Goal: Task Accomplishment & Management: Use online tool/utility

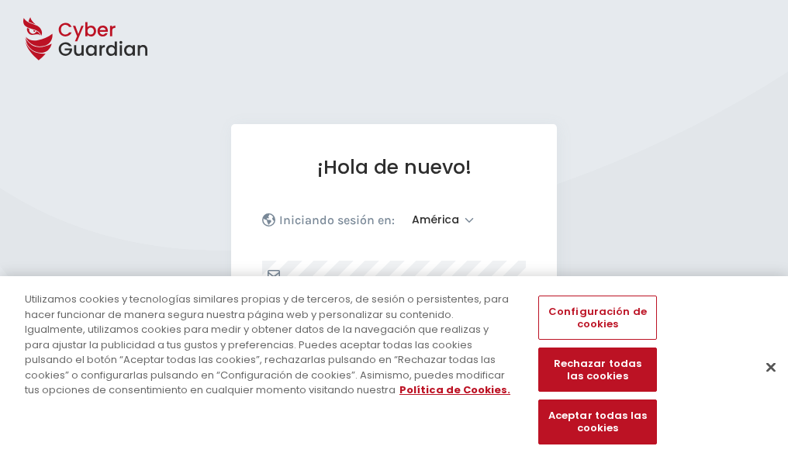
select select "América"
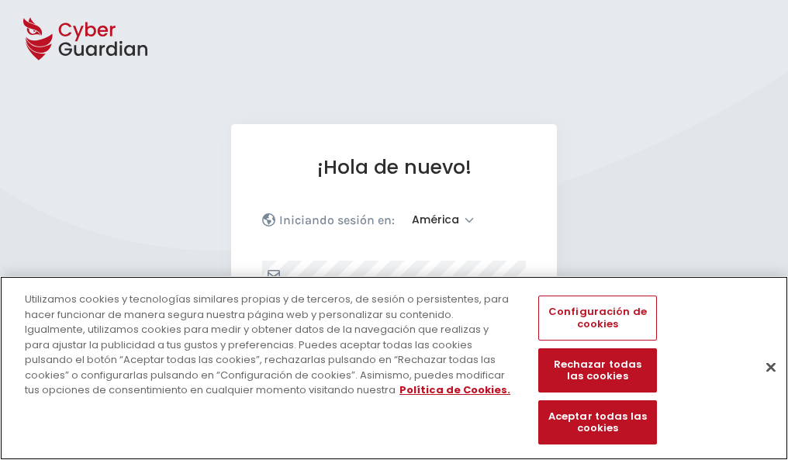
scroll to position [202, 0]
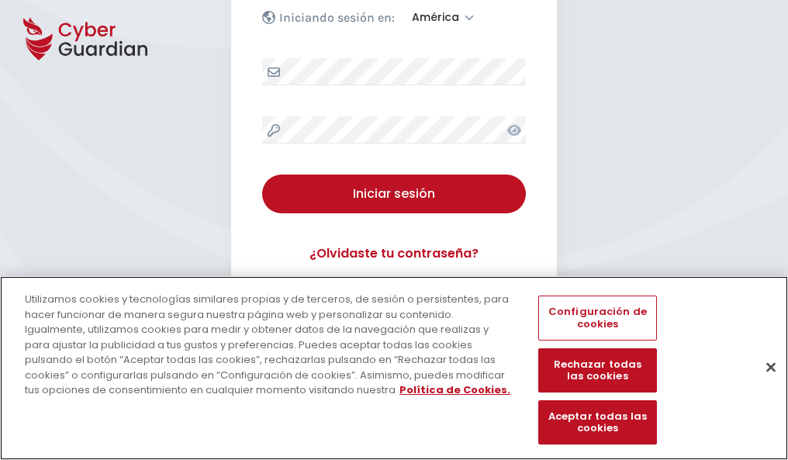
click at [763, 383] on button "Cerrar" at bounding box center [770, 367] width 34 height 34
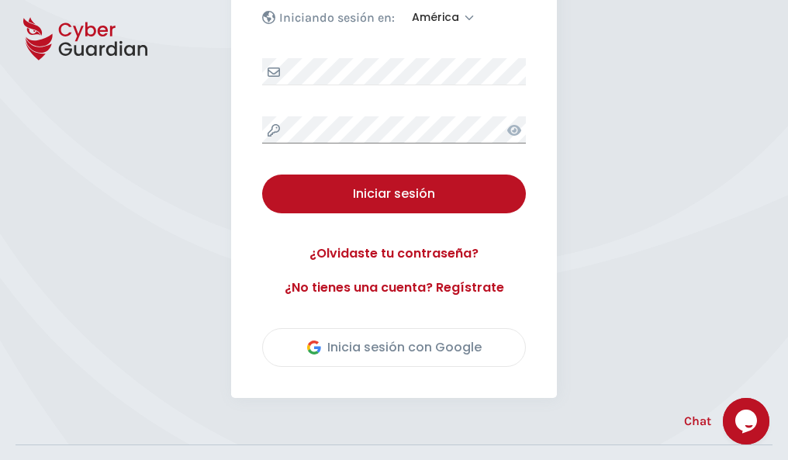
scroll to position [352, 0]
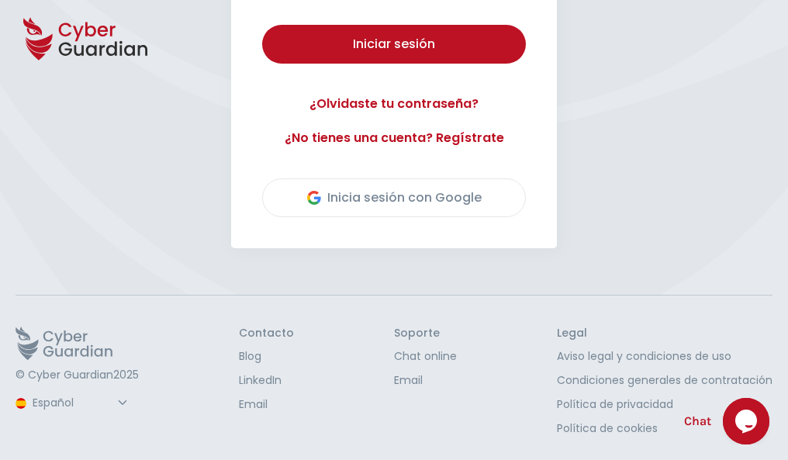
click at [262, 25] on button "Iniciar sesión" at bounding box center [394, 44] width 264 height 39
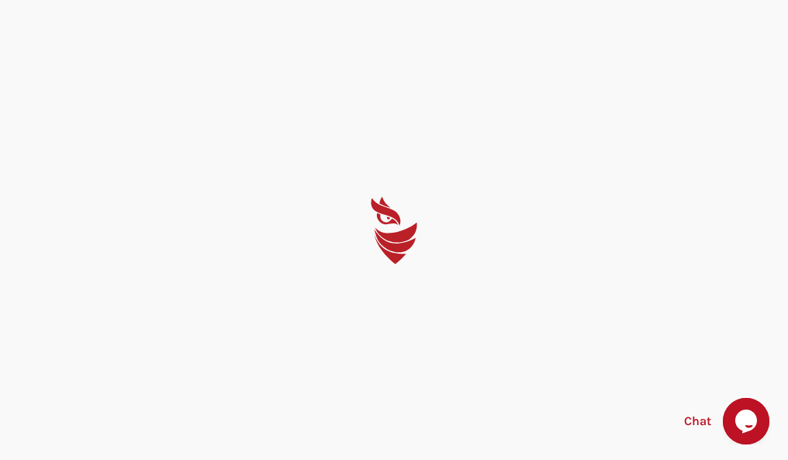
select select "English"
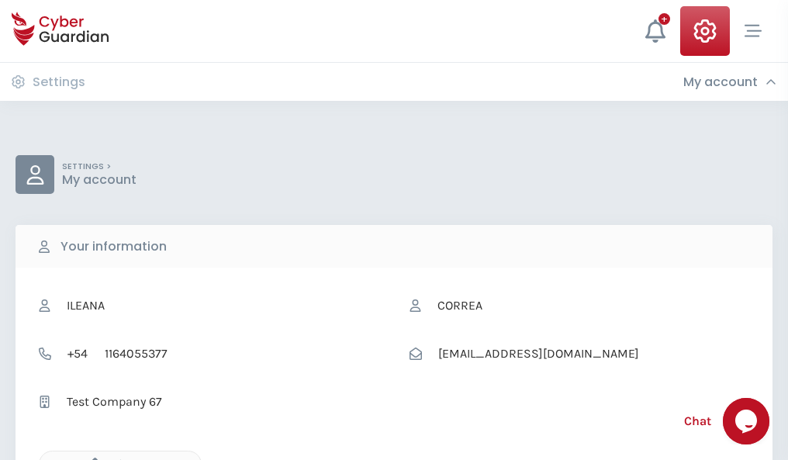
click at [91, 458] on icon "button" at bounding box center [90, 463] width 13 height 13
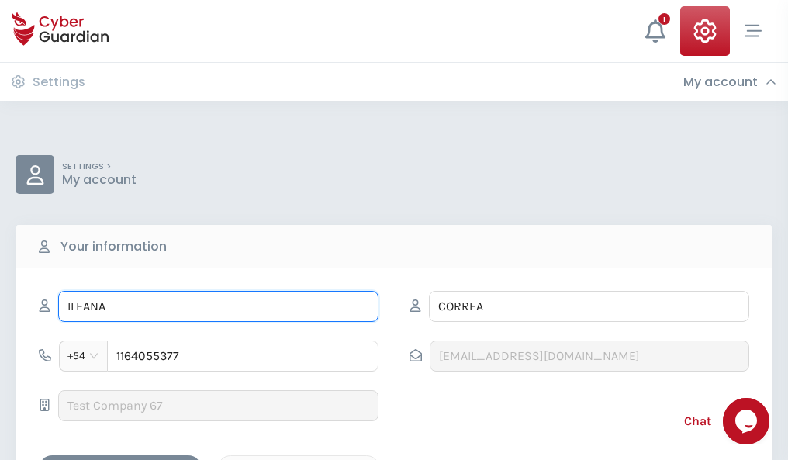
click at [218, 306] on input "ILEANA" at bounding box center [218, 306] width 320 height 31
type input "I"
type input "Martina"
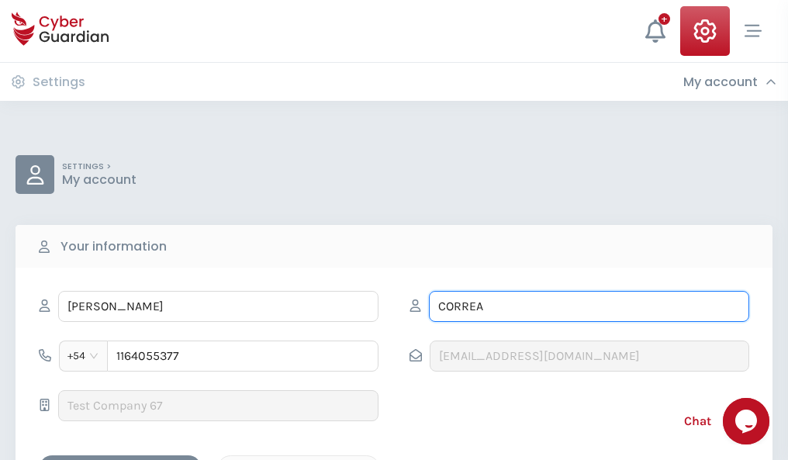
click at [588, 306] on input "CORREA" at bounding box center [589, 306] width 320 height 31
type input "C"
type input "Borja"
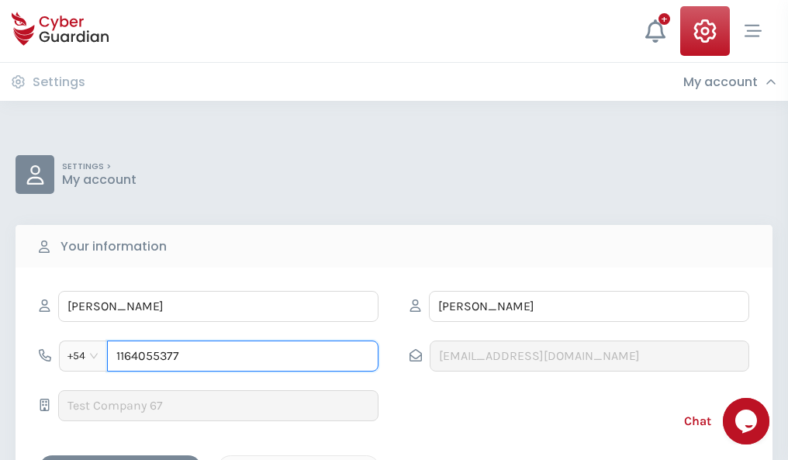
click at [243, 356] on input "1164055377" at bounding box center [242, 355] width 271 height 31
type input "1"
type input "4979453809"
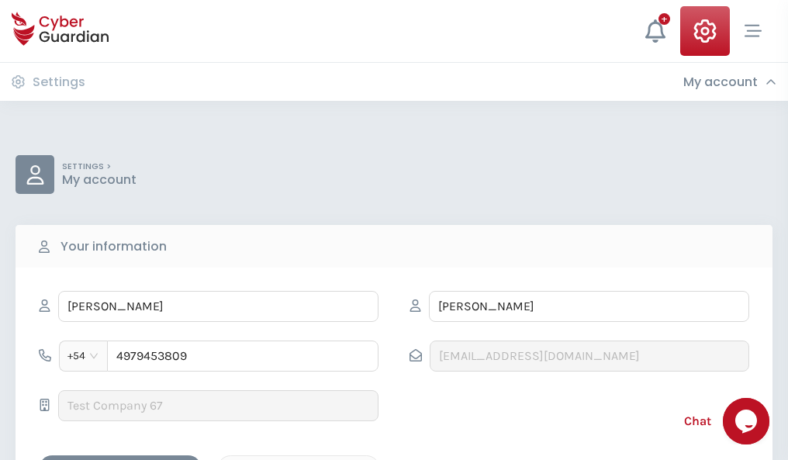
click at [298, 459] on div "Cancel" at bounding box center [298, 468] width 138 height 19
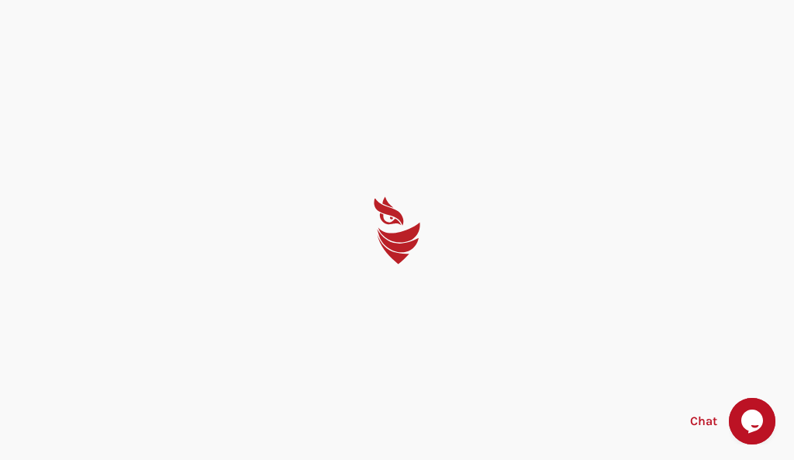
select select "English"
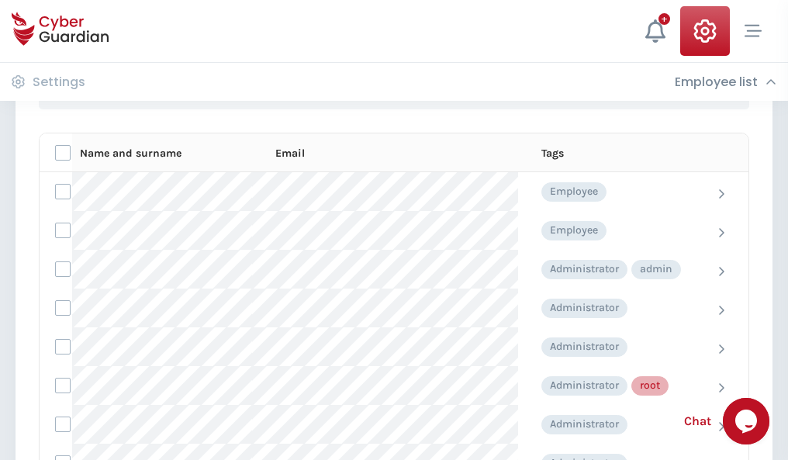
scroll to position [780, 0]
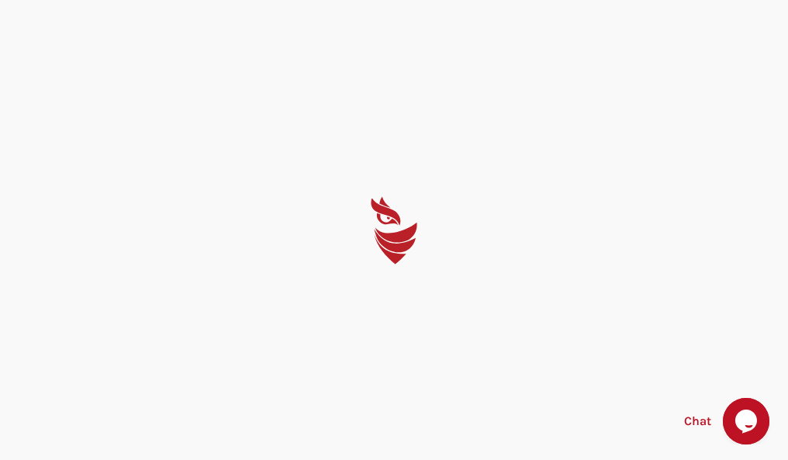
select select "English"
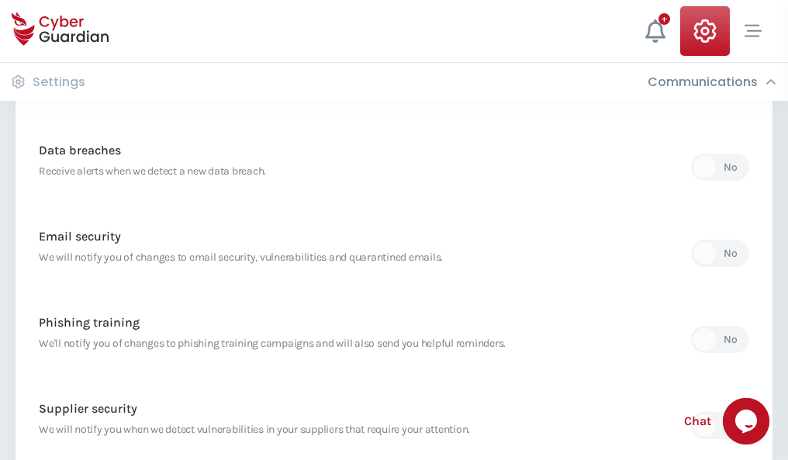
scroll to position [816, 0]
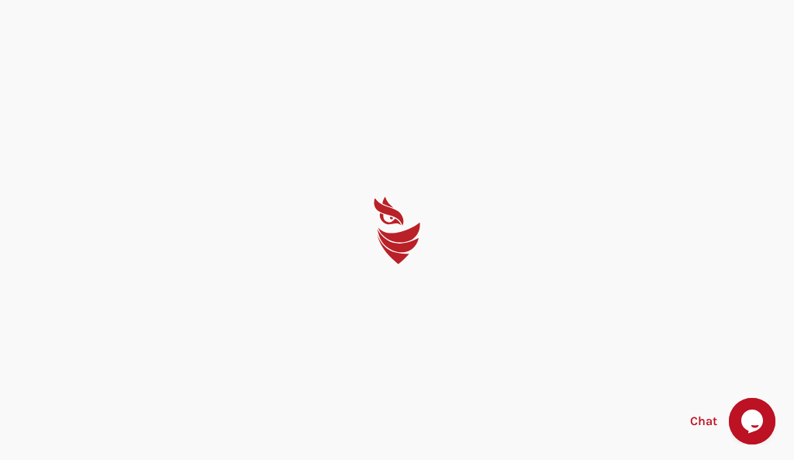
select select "English"
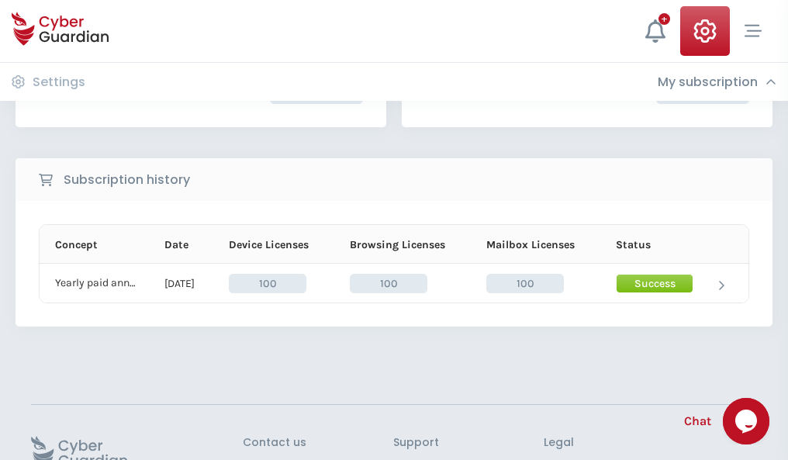
scroll to position [393, 0]
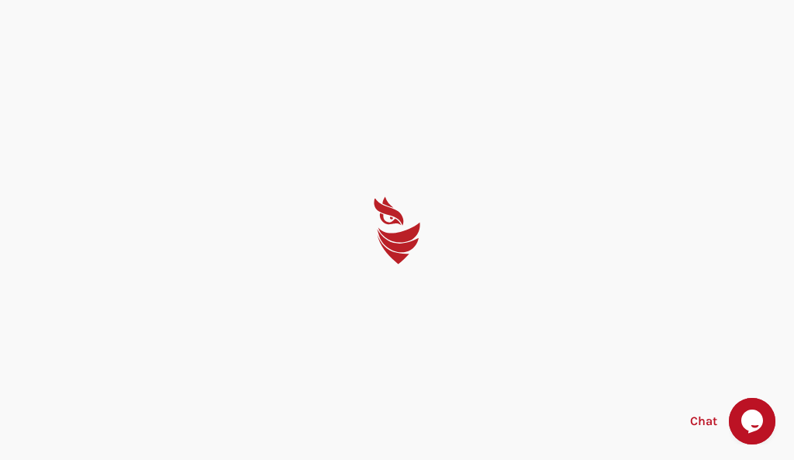
select select "English"
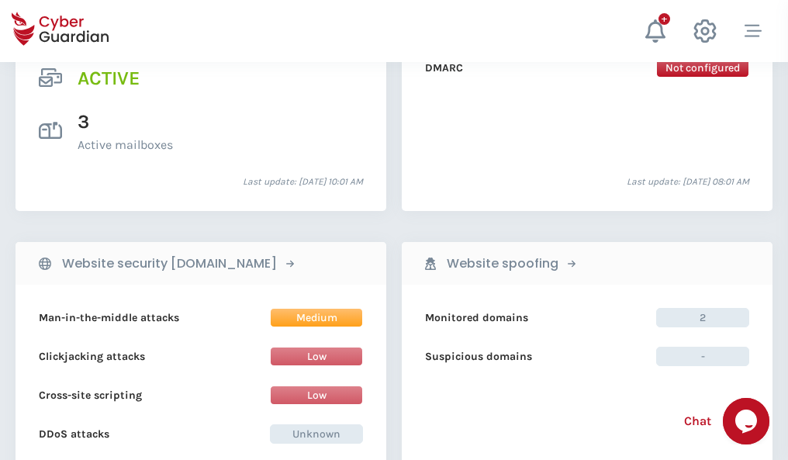
scroll to position [1575, 0]
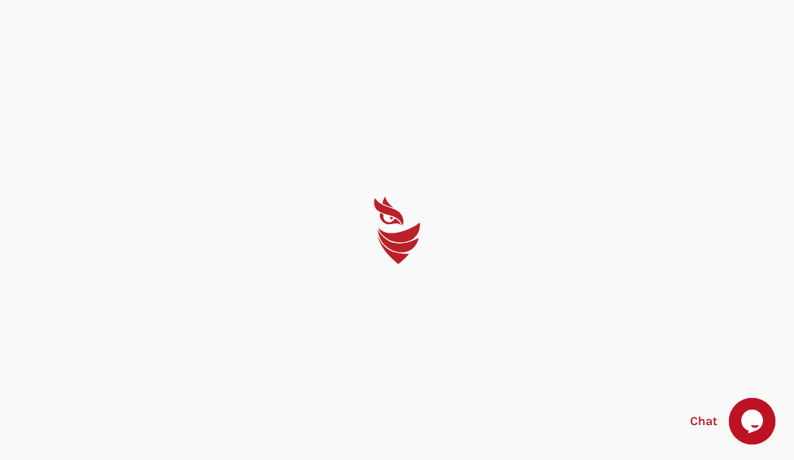
select select "English"
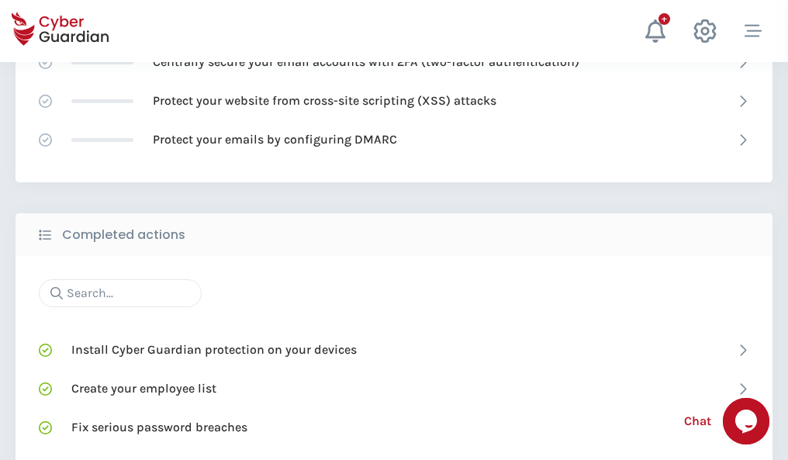
scroll to position [1033, 0]
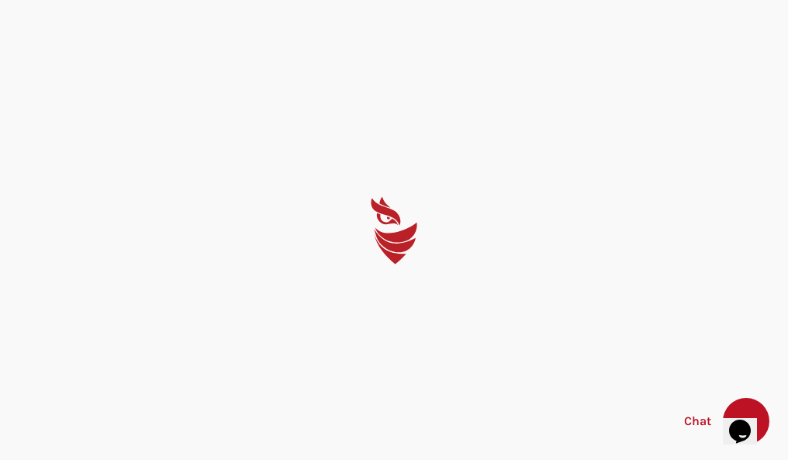
select select "English"
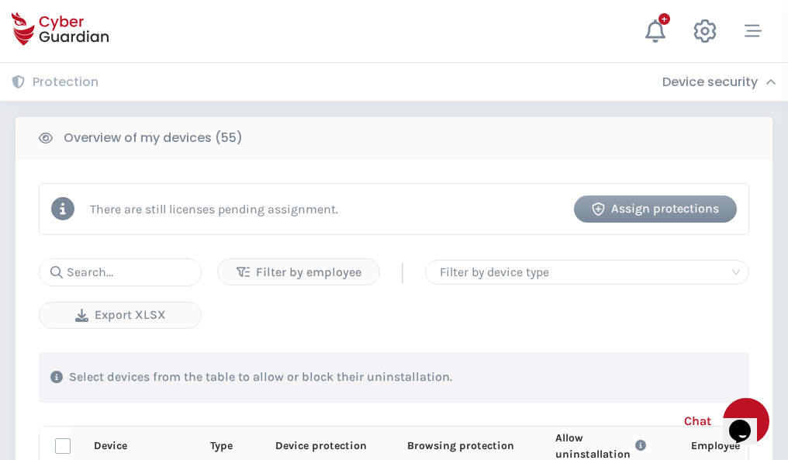
scroll to position [1351, 0]
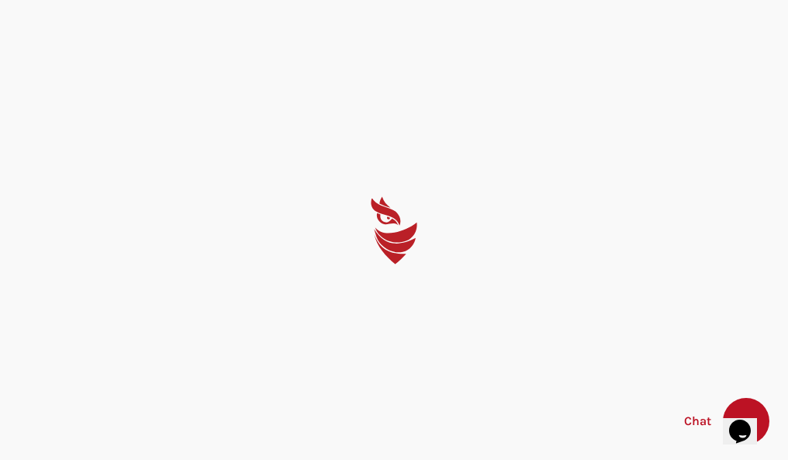
select select "English"
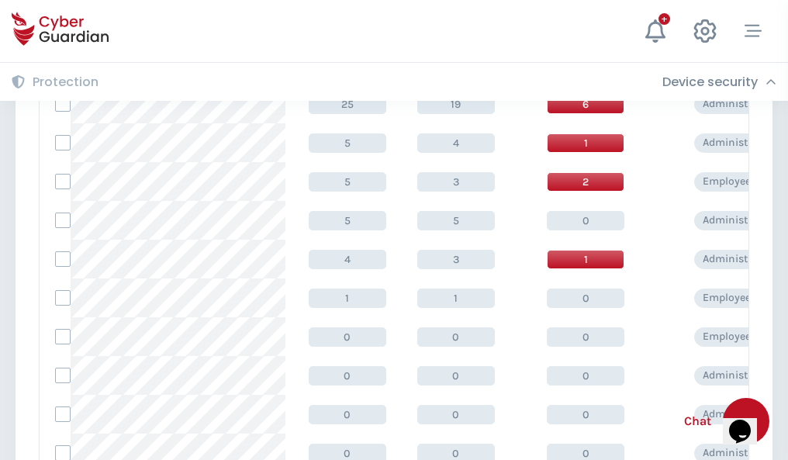
scroll to position [781, 0]
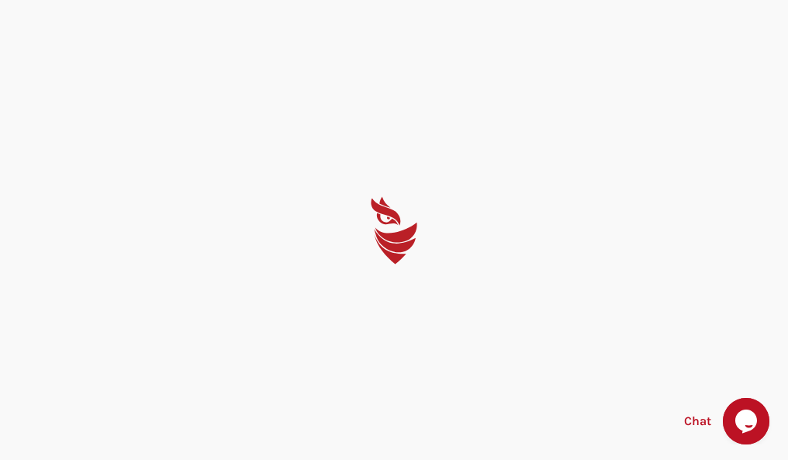
select select "English"
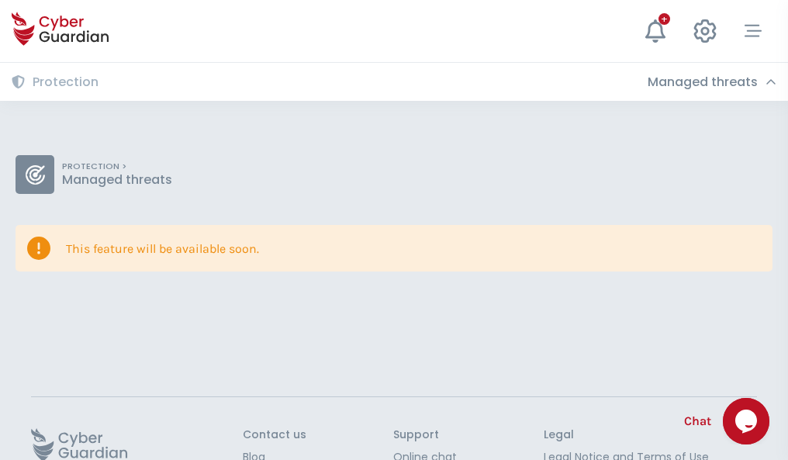
scroll to position [101, 0]
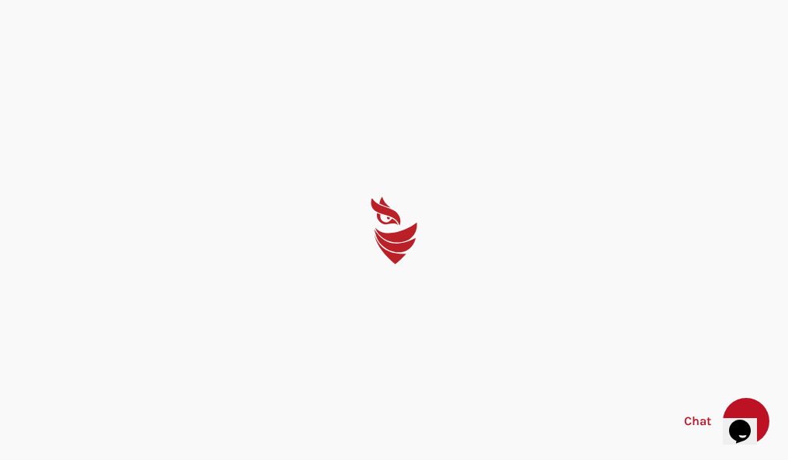
select select "English"
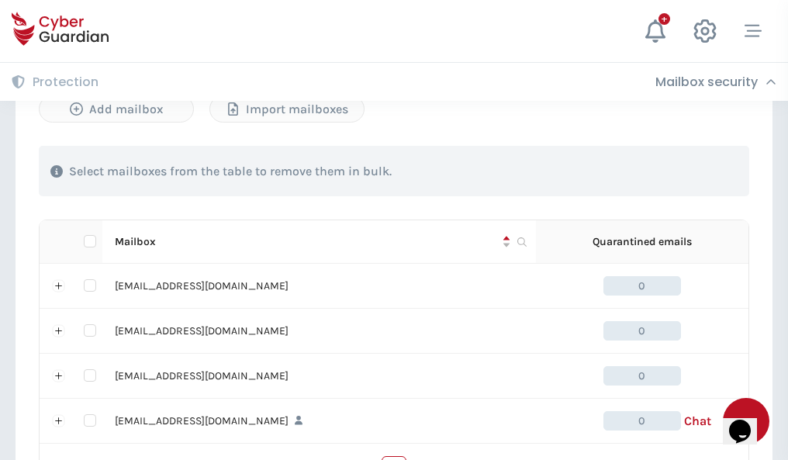
scroll to position [664, 0]
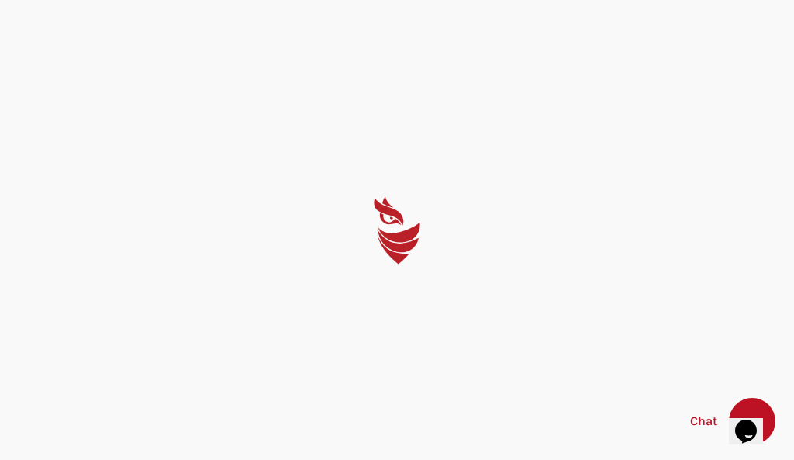
select select "English"
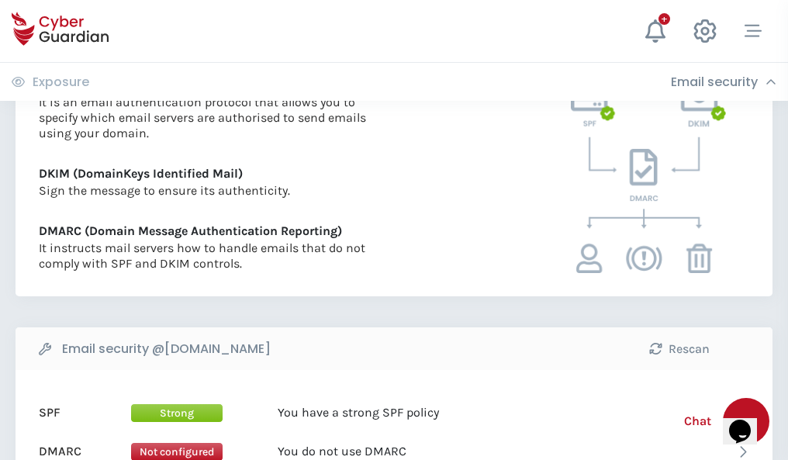
scroll to position [836, 0]
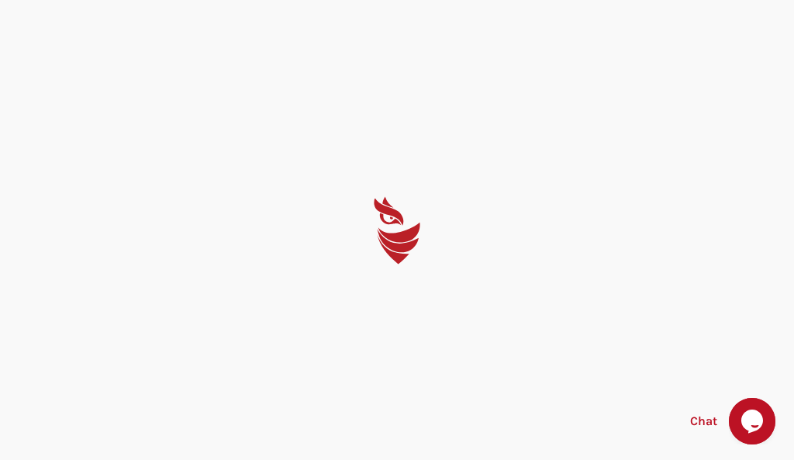
select select "English"
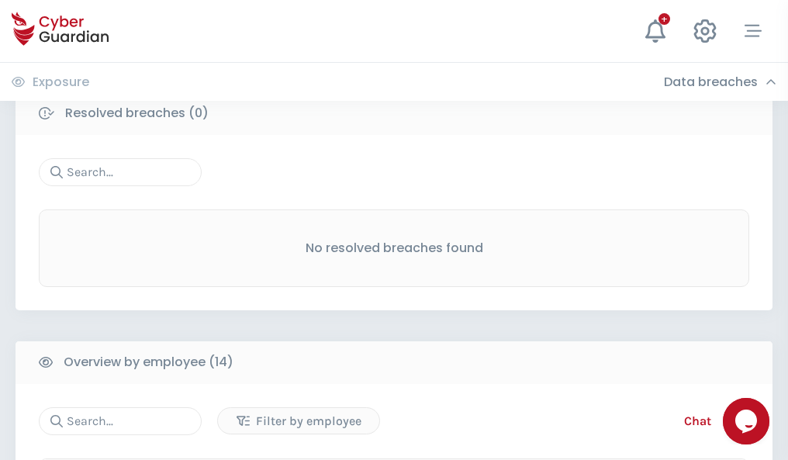
scroll to position [1400, 0]
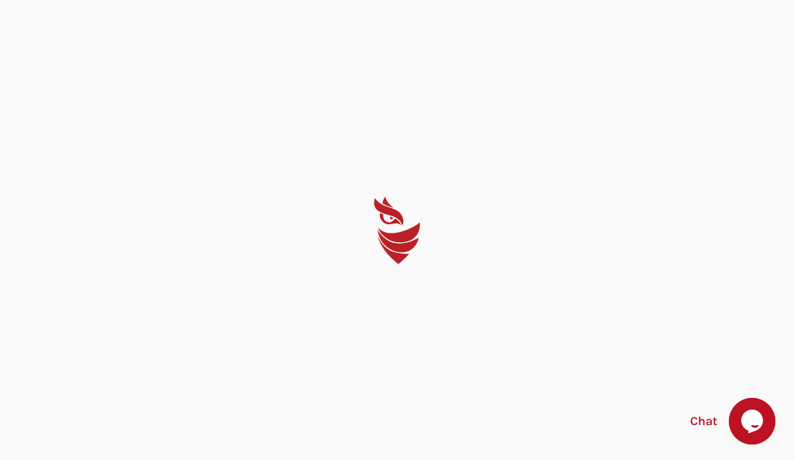
select select "English"
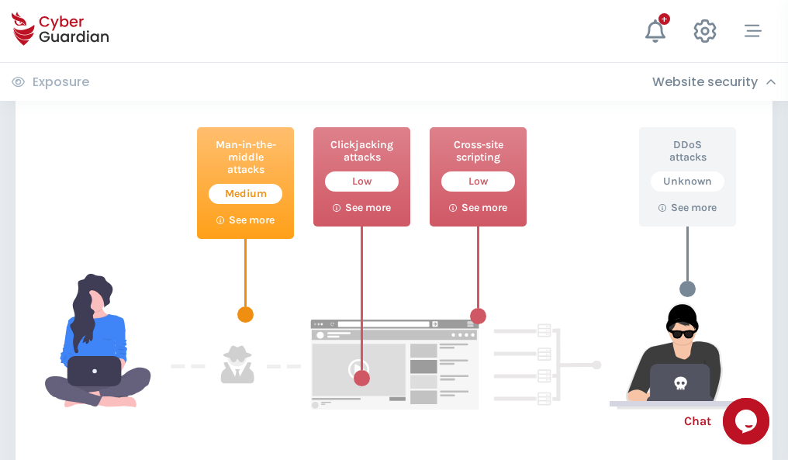
scroll to position [844, 0]
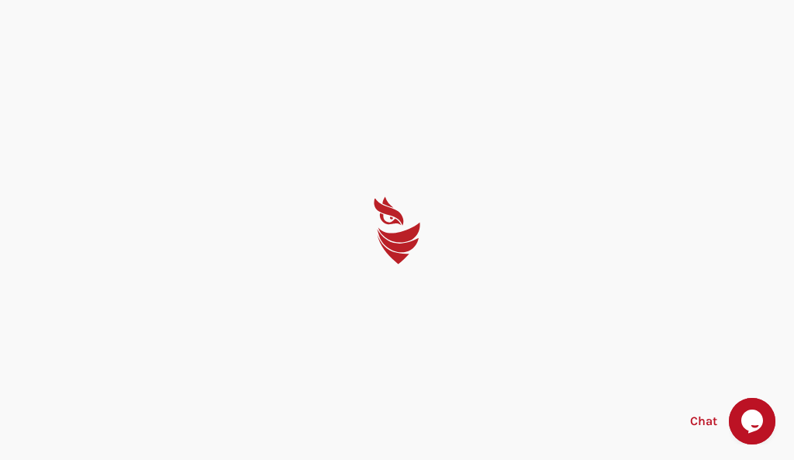
select select "English"
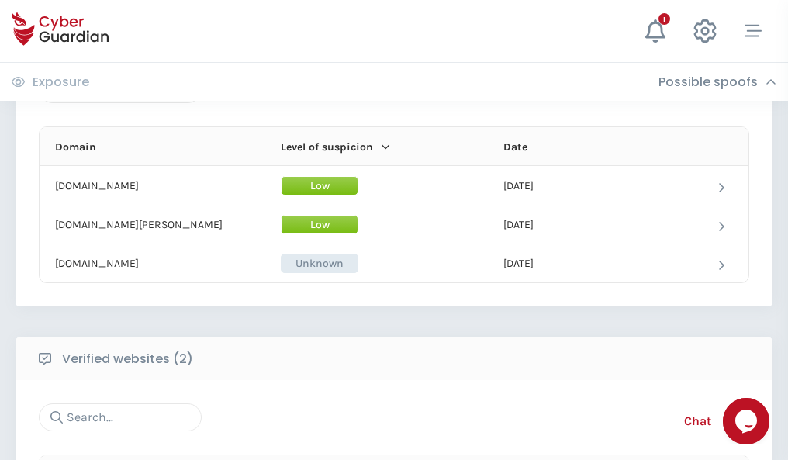
scroll to position [930, 0]
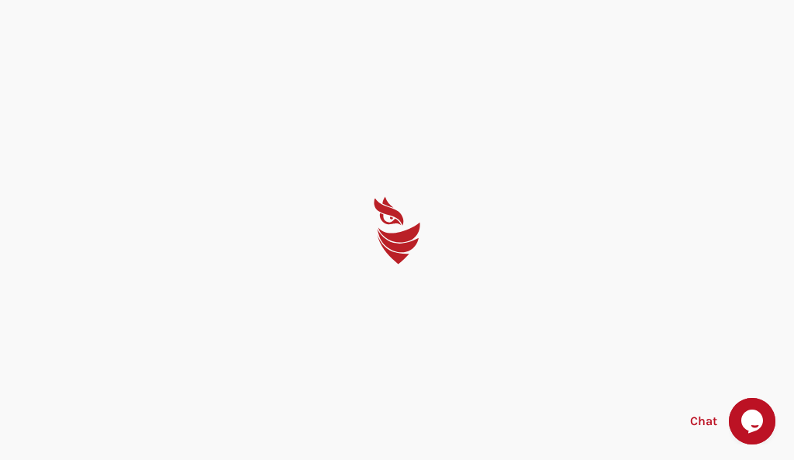
select select "English"
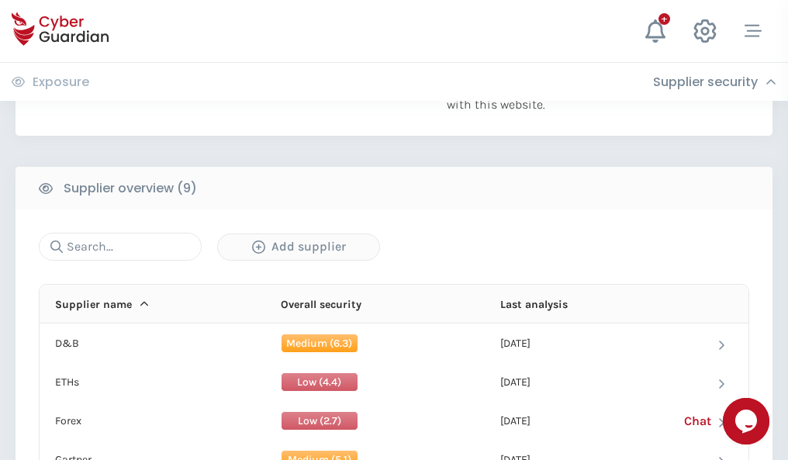
scroll to position [1081, 0]
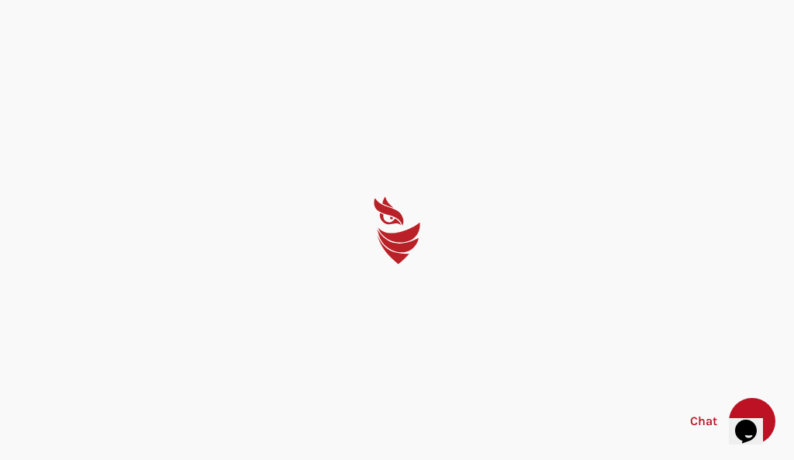
select select "English"
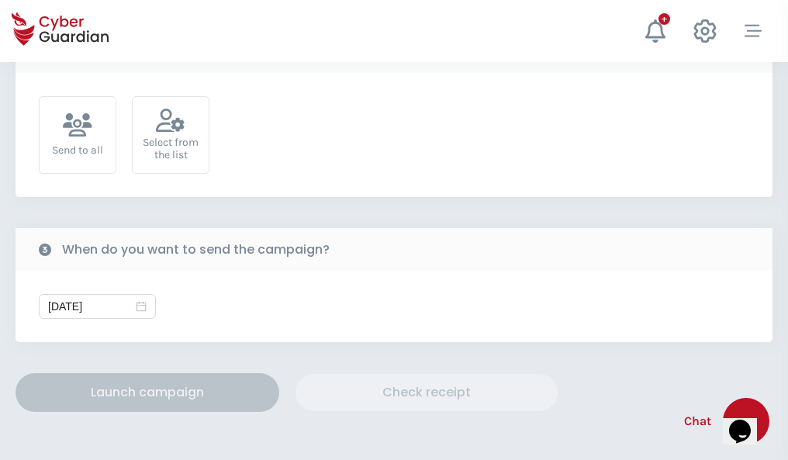
scroll to position [567, 0]
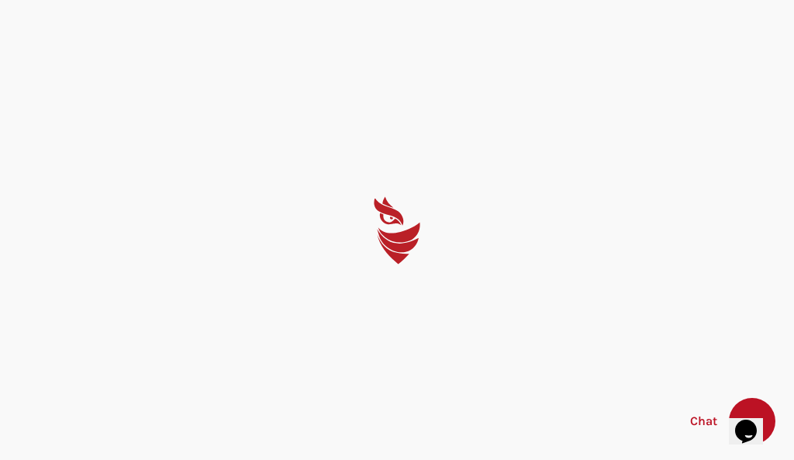
select select "English"
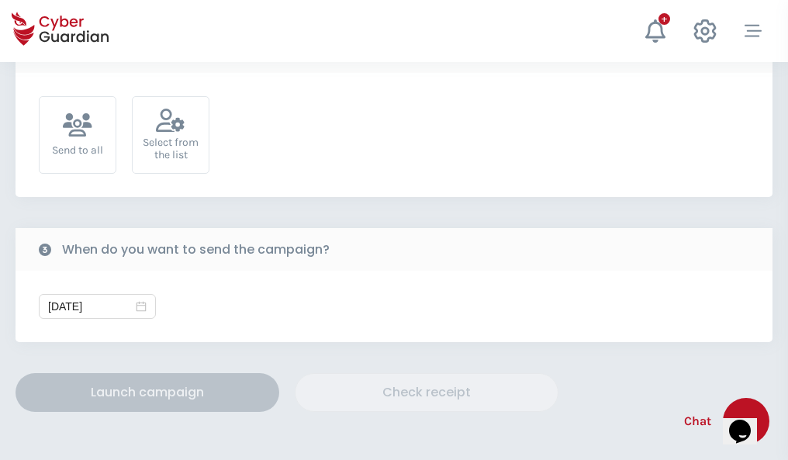
scroll to position [567, 0]
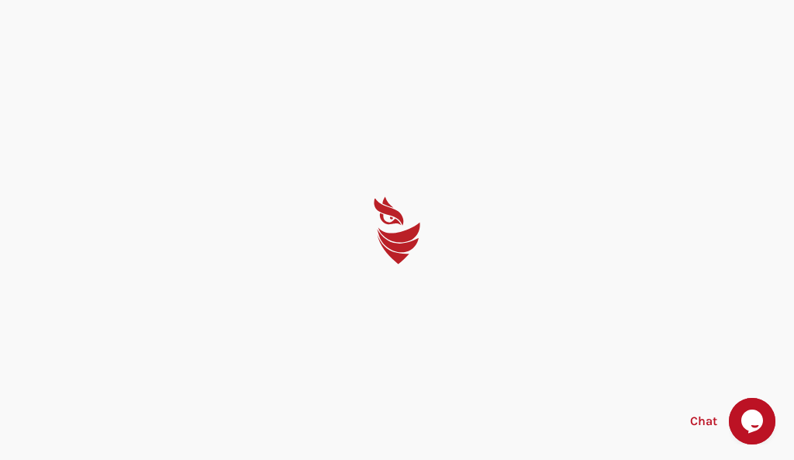
select select "English"
